Goal: Transaction & Acquisition: Purchase product/service

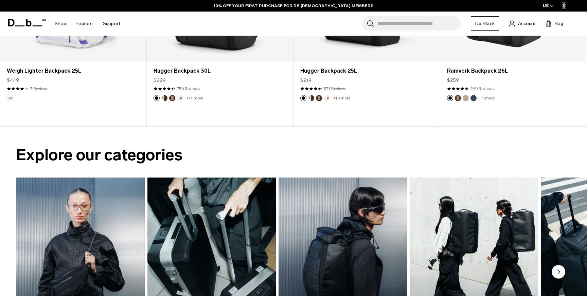
scroll to position [577, 0]
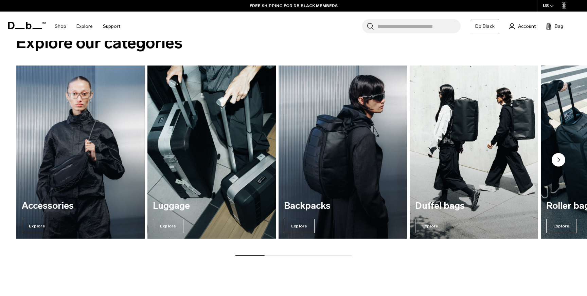
click at [241, 119] on img "2 / 7" at bounding box center [211, 152] width 132 height 178
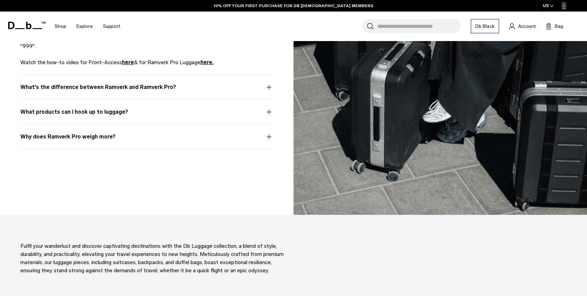
scroll to position [3349, 0]
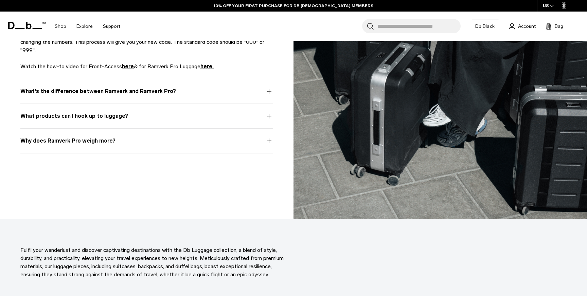
click at [270, 94] on button "What's the difference between Ramverk and Ramverk Pro?" at bounding box center [146, 95] width 253 height 16
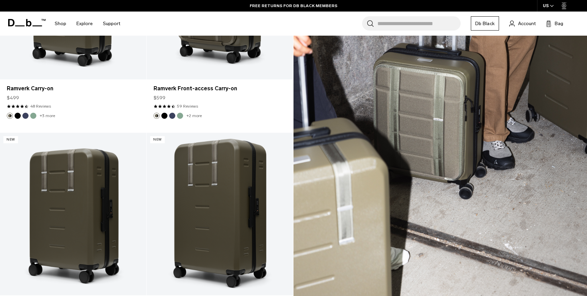
scroll to position [968, 0]
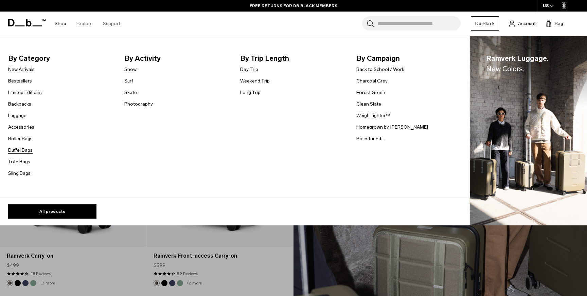
click at [16, 150] on link "Duffel Bags" at bounding box center [20, 150] width 24 height 7
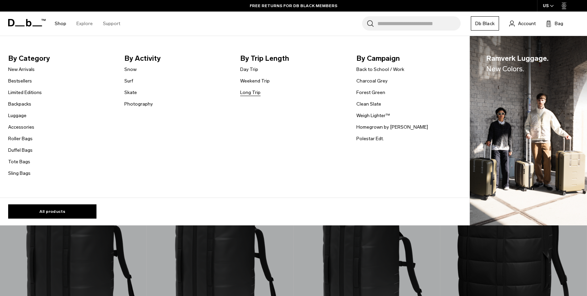
click at [248, 92] on link "Long Trip" at bounding box center [250, 92] width 20 height 7
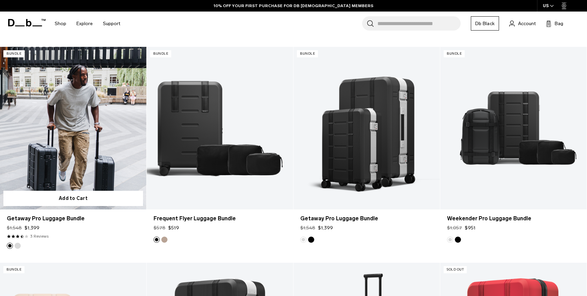
scroll to position [1028, 0]
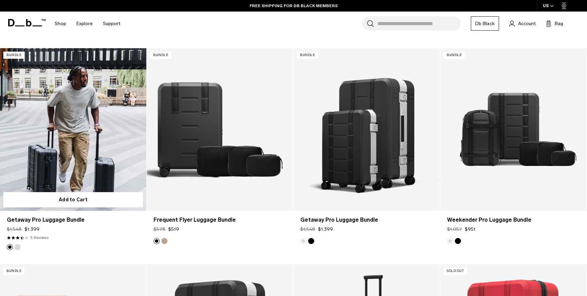
click at [103, 134] on link "Getaway Pro Luggage Bundle" at bounding box center [73, 129] width 146 height 163
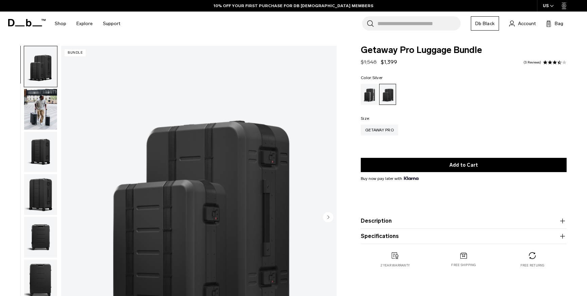
click at [370, 98] on div "Silver" at bounding box center [369, 94] width 17 height 21
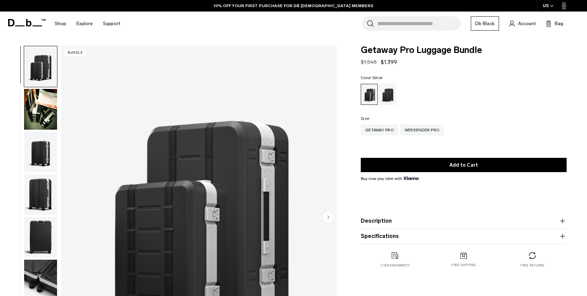
click at [43, 111] on img "button" at bounding box center [40, 109] width 33 height 41
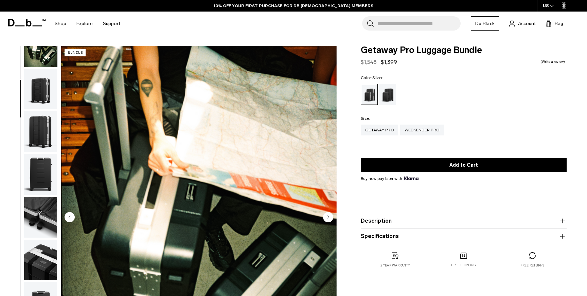
scroll to position [82, 0]
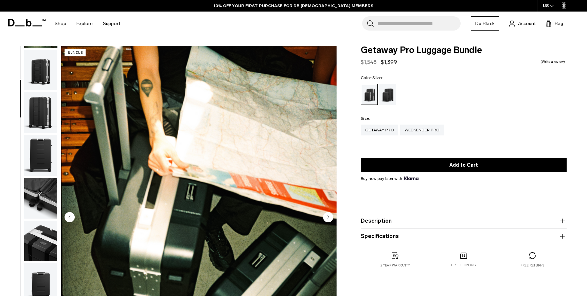
click at [43, 117] on img "button" at bounding box center [40, 112] width 33 height 41
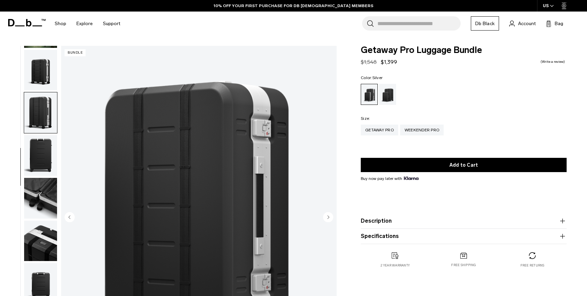
click at [399, 218] on button "Description" at bounding box center [464, 221] width 206 height 8
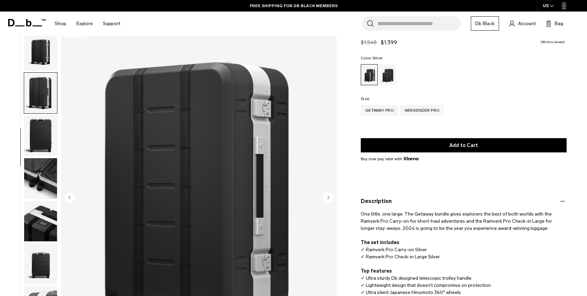
scroll to position [21, 0]
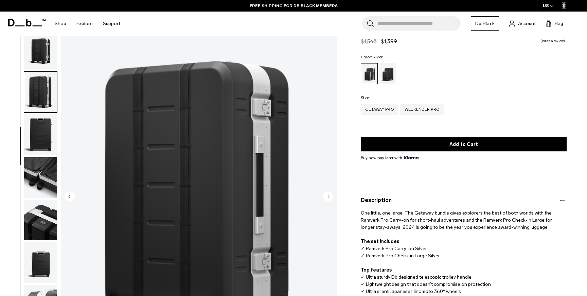
click at [405, 203] on button "Description" at bounding box center [464, 200] width 206 height 8
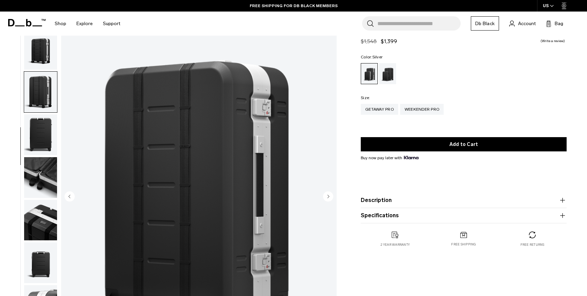
scroll to position [0, 0]
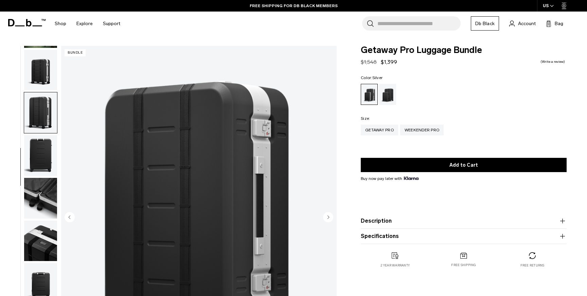
click at [39, 204] on img "button" at bounding box center [40, 198] width 33 height 41
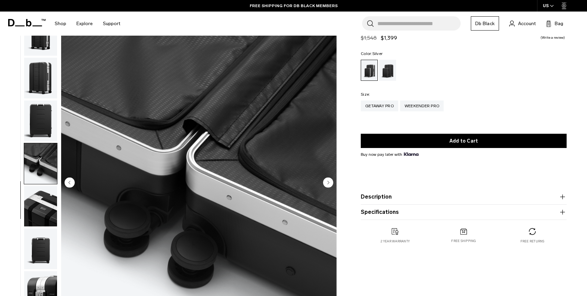
scroll to position [38, 0]
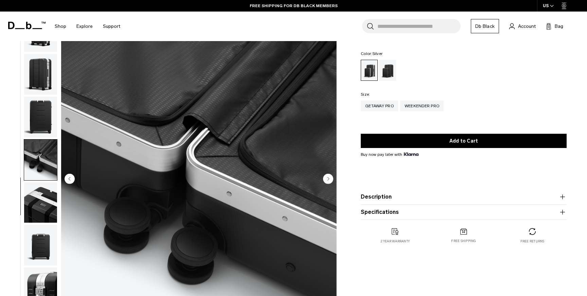
click at [38, 205] on img "button" at bounding box center [40, 203] width 33 height 41
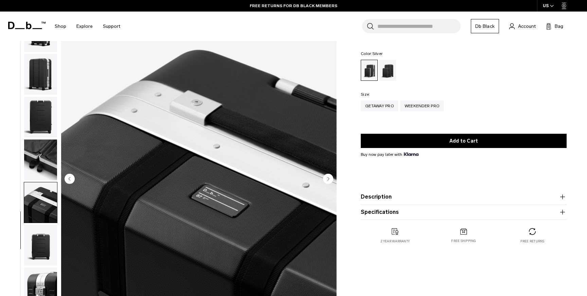
click at [39, 233] on img "button" at bounding box center [40, 245] width 33 height 41
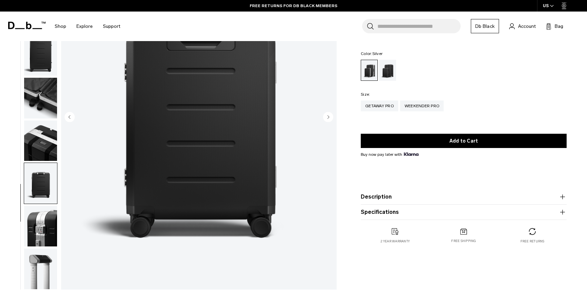
scroll to position [138, 0]
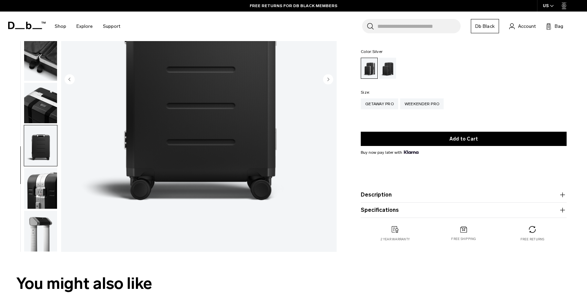
click at [44, 195] on img "button" at bounding box center [40, 188] width 33 height 41
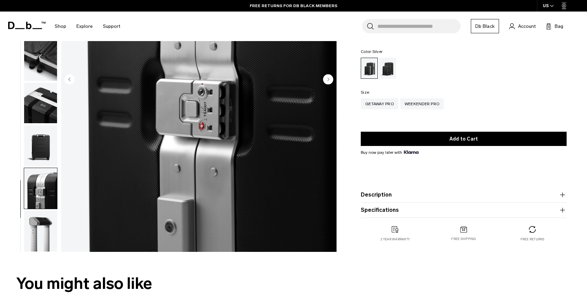
click at [44, 230] on img "button" at bounding box center [40, 231] width 33 height 41
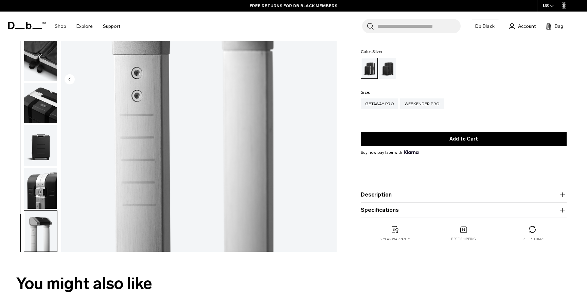
scroll to position [0, 0]
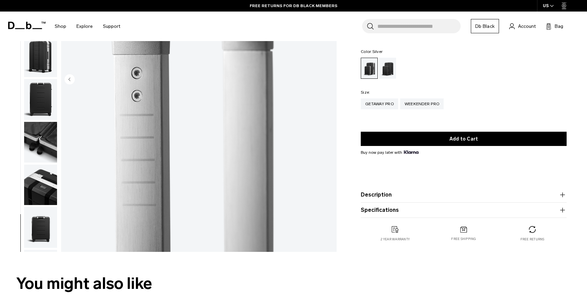
click at [34, 130] on img "button" at bounding box center [40, 142] width 33 height 41
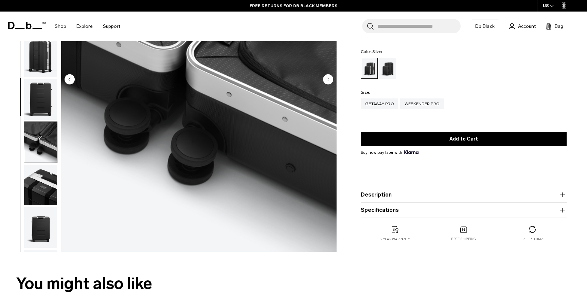
click at [40, 53] on img "button" at bounding box center [40, 56] width 33 height 41
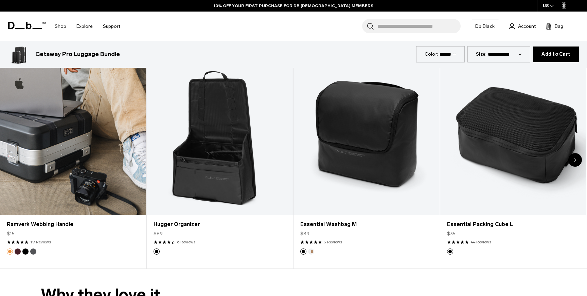
scroll to position [1226, 0]
